Goal: Transaction & Acquisition: Subscribe to service/newsletter

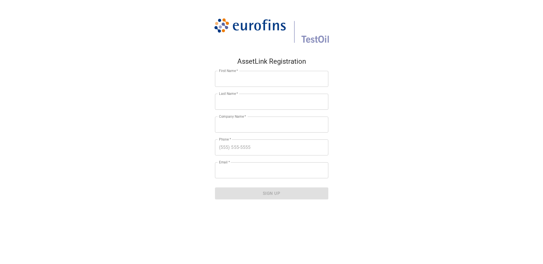
click at [257, 91] on form "First Name   * First Name * Last Name   * Last Name * Company Name   * Company …" at bounding box center [271, 135] width 113 height 138
click at [256, 81] on input "First Name   *" at bounding box center [271, 79] width 113 height 16
type input "[PERSON_NAME]"
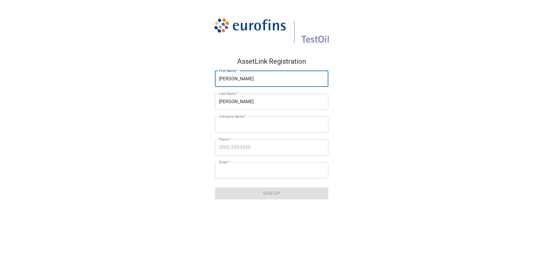
type input "Alcoa [PERSON_NAME] Power Plant"
type input "18122020919"
type input "[PERSON_NAME][EMAIL_ADDRESS][PERSON_NAME][DOMAIN_NAME]"
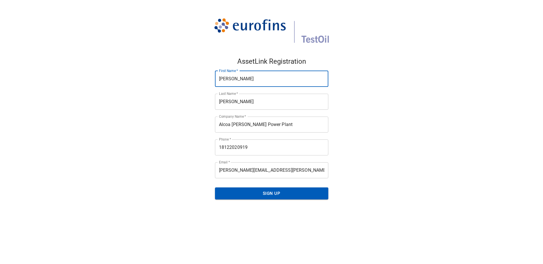
click at [248, 190] on span "Sign Up" at bounding box center [271, 193] width 101 height 7
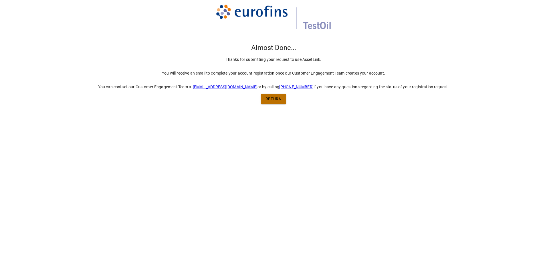
click at [272, 99] on span "return" at bounding box center [273, 99] width 16 height 7
